Goal: Task Accomplishment & Management: Use online tool/utility

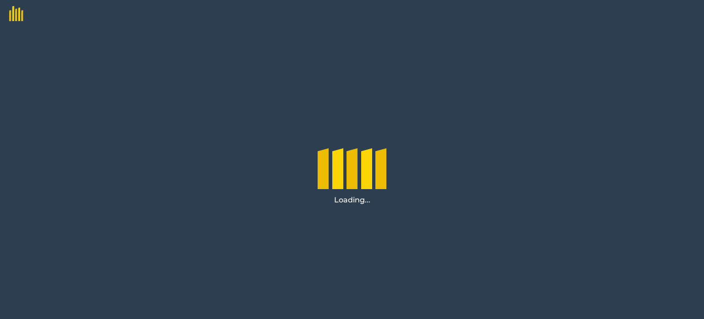
click at [15, 15] on img at bounding box center [11, 10] width 23 height 21
click at [16, 10] on img at bounding box center [11, 10] width 23 height 21
click at [329, 168] on div at bounding box center [352, 166] width 69 height 46
click at [518, 167] on div "Loading..." at bounding box center [352, 173] width 704 height 291
click at [28, 9] on div at bounding box center [352, 14] width 704 height 28
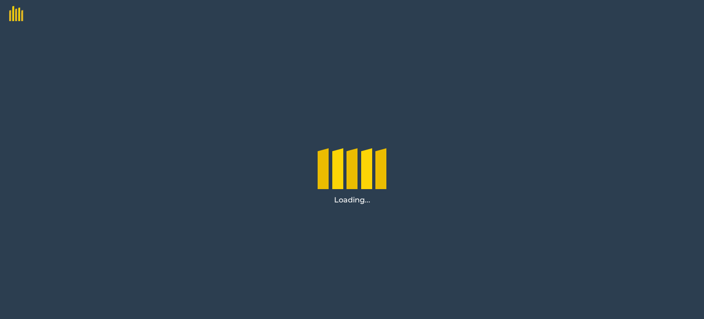
click at [21, 14] on img at bounding box center [11, 10] width 23 height 21
